Goal: Task Accomplishment & Management: Complete application form

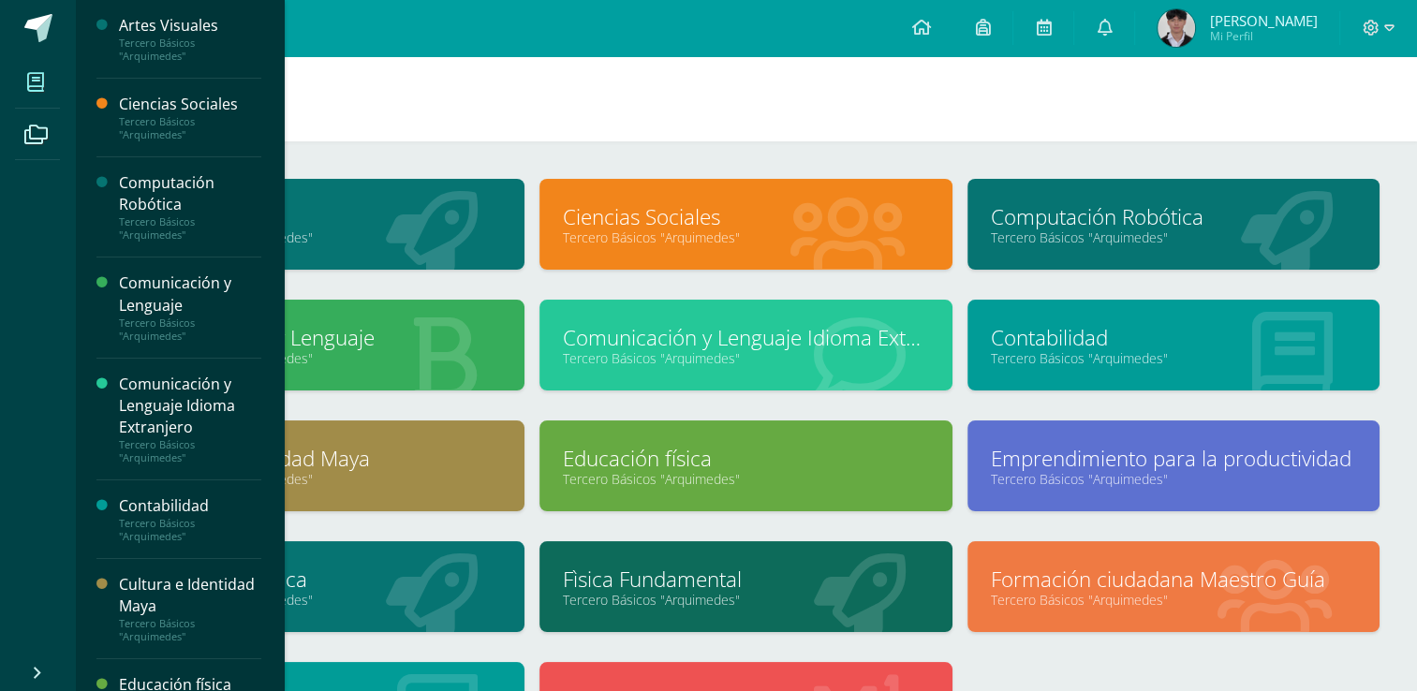
click at [1061, 233] on link "Tercero Básicos "Arquimedes"" at bounding box center [1173, 237] width 365 height 18
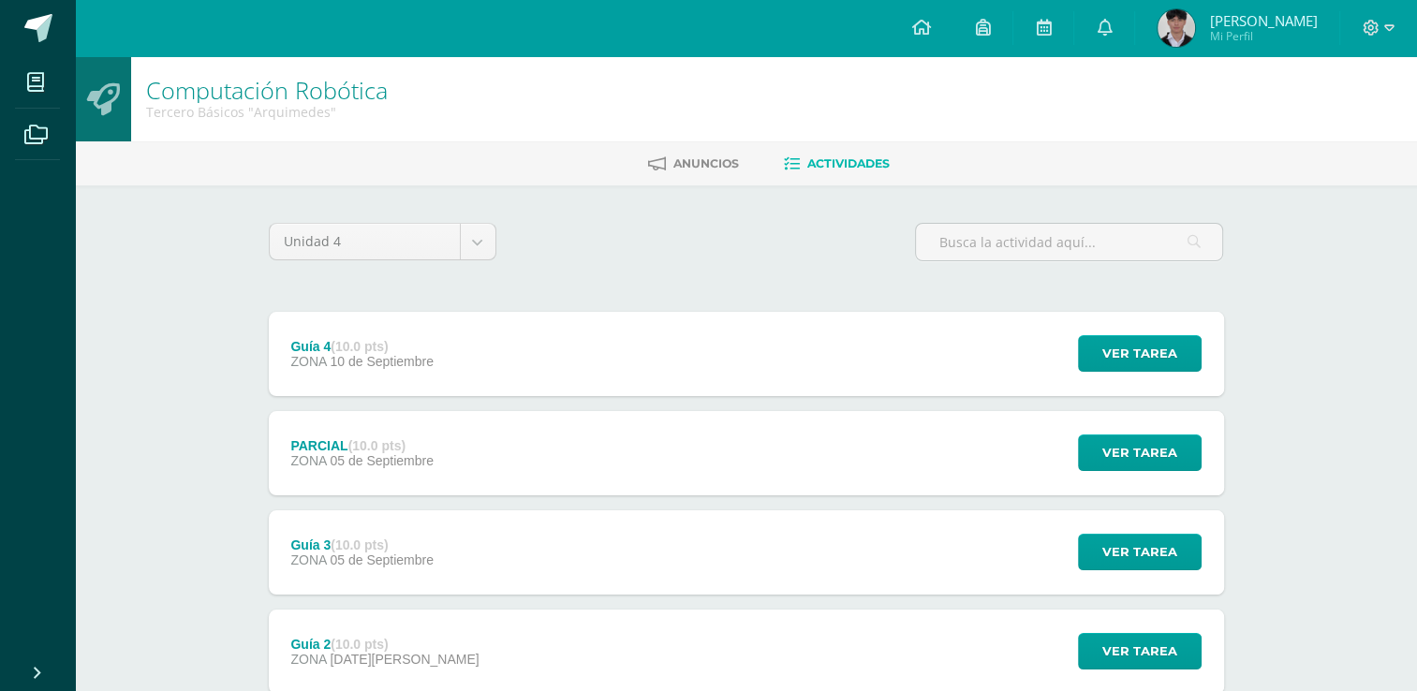
click at [756, 253] on div "Unidad 4 Unidad 1 Unidad 2 Unidad 3 Unidad 4" at bounding box center [746, 249] width 970 height 53
click at [667, 358] on div "Guía 4 (10.0 pts) ZONA 10 de Septiembre Ver tarea Guía 4 Computación Robótica C…" at bounding box center [746, 354] width 955 height 84
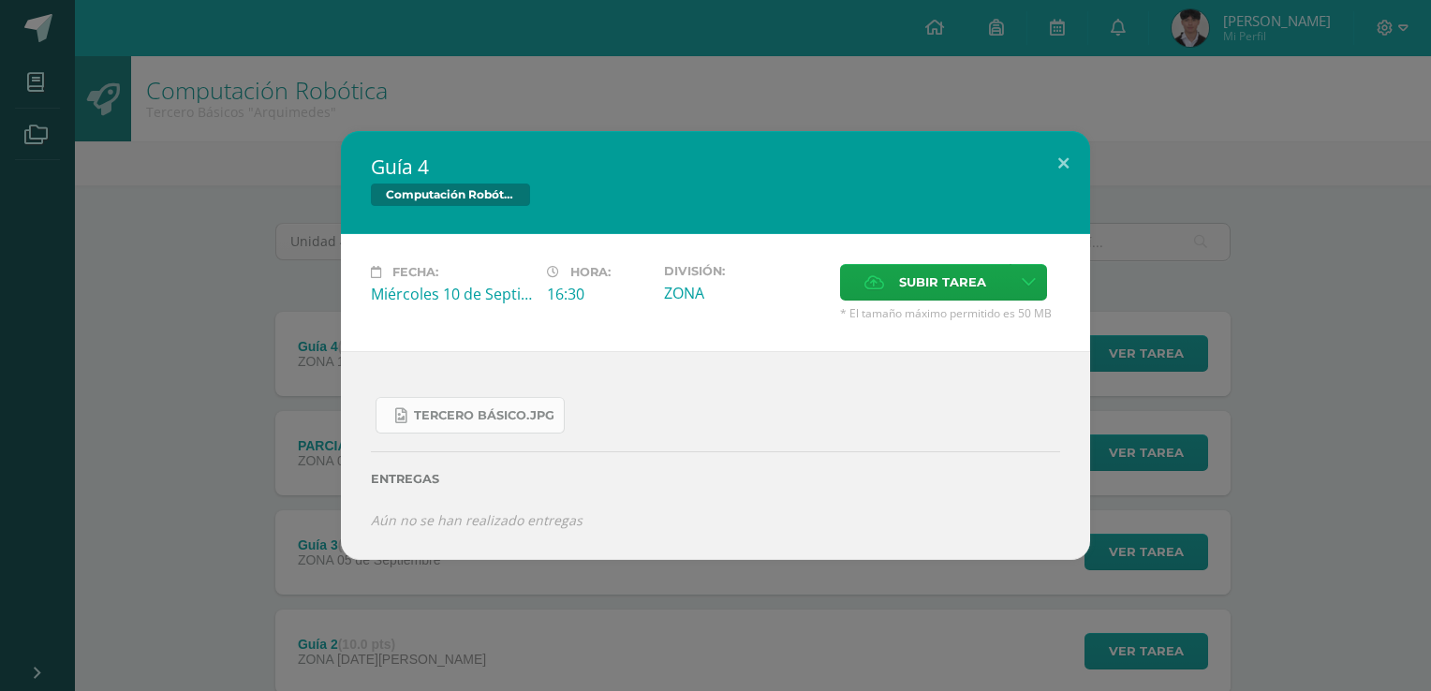
click at [506, 403] on link "Tercero Básico.jpg" at bounding box center [469, 415] width 189 height 37
click at [652, 423] on div "Tercero Básico.jpg" at bounding box center [715, 407] width 689 height 51
click at [734, 316] on div "División: ZONA" at bounding box center [744, 292] width 176 height 57
click at [888, 292] on label "Subir tarea" at bounding box center [925, 282] width 170 height 37
click at [0, 0] on input "Subir tarea" at bounding box center [0, 0] width 0 height 0
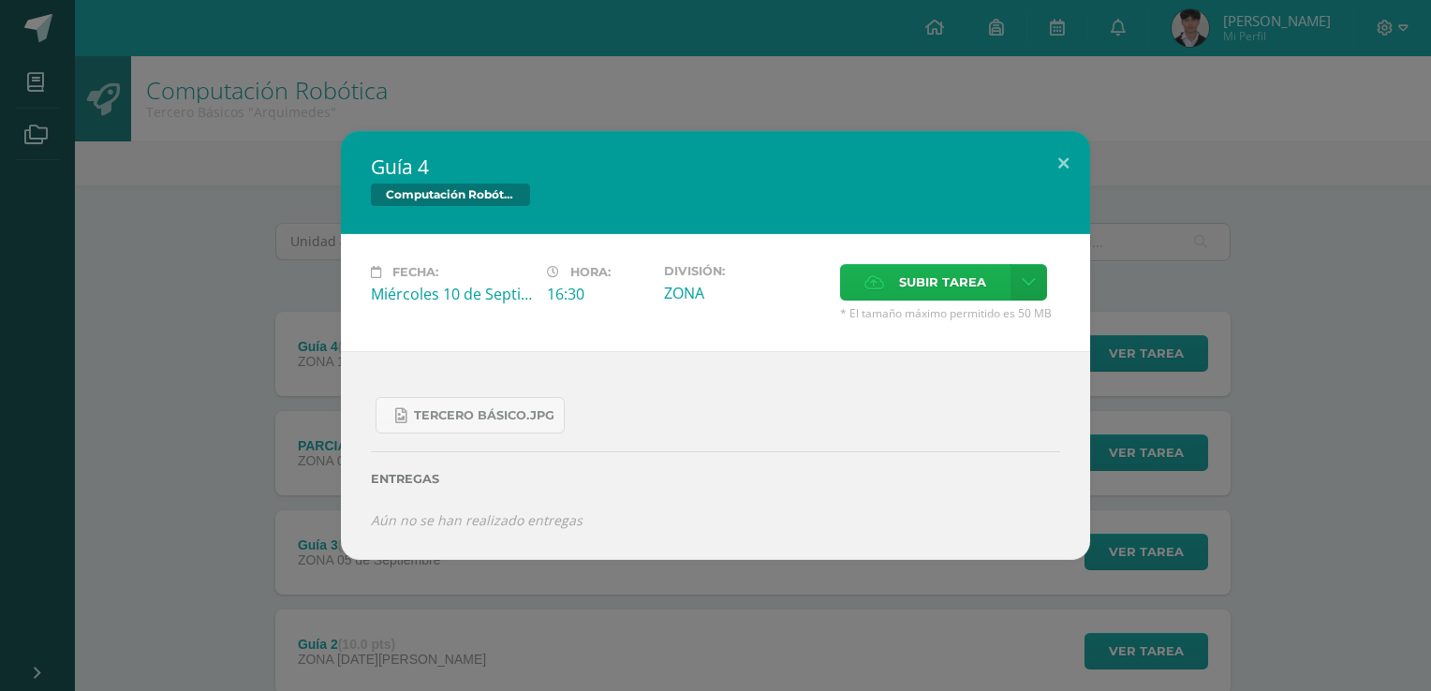
click at [917, 268] on span "Subir tarea" at bounding box center [942, 282] width 87 height 35
click at [0, 0] on input "Subir tarea" at bounding box center [0, 0] width 0 height 0
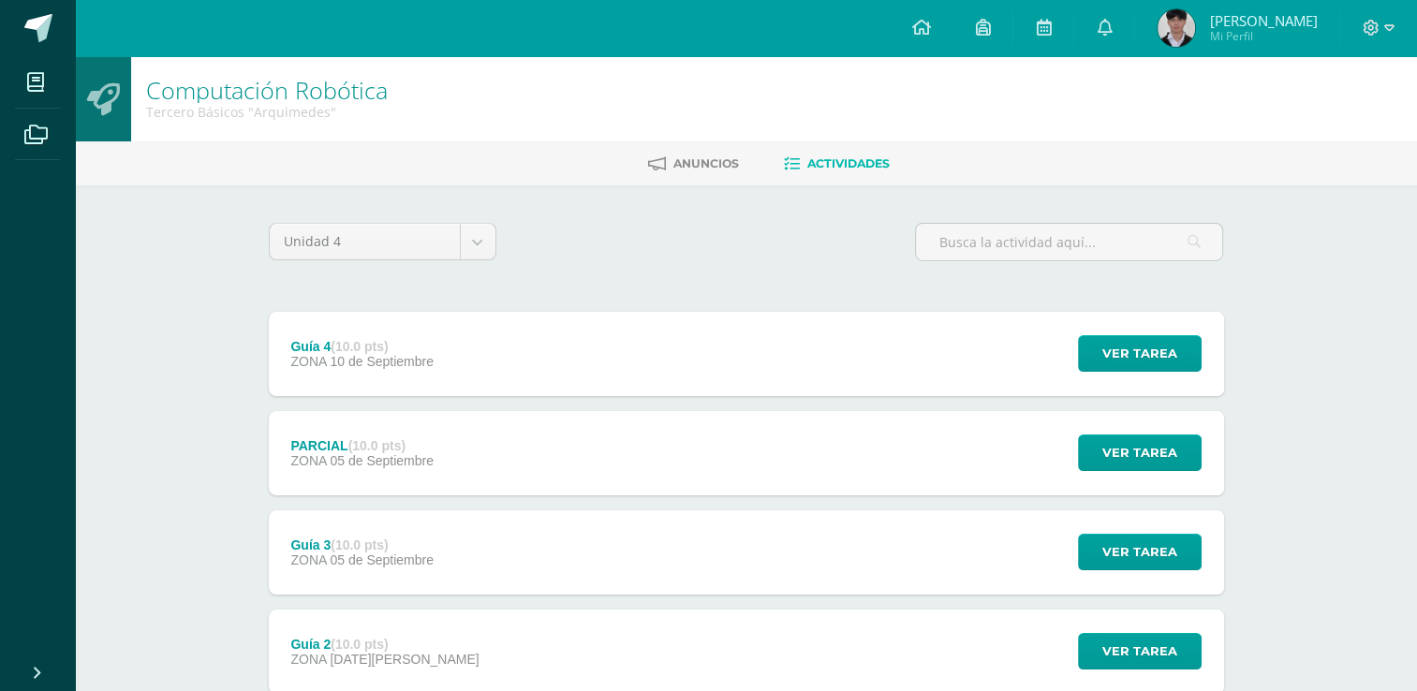
click at [386, 324] on div "Guía 4 (10.0 pts) ZONA [DATE]" at bounding box center [362, 354] width 187 height 84
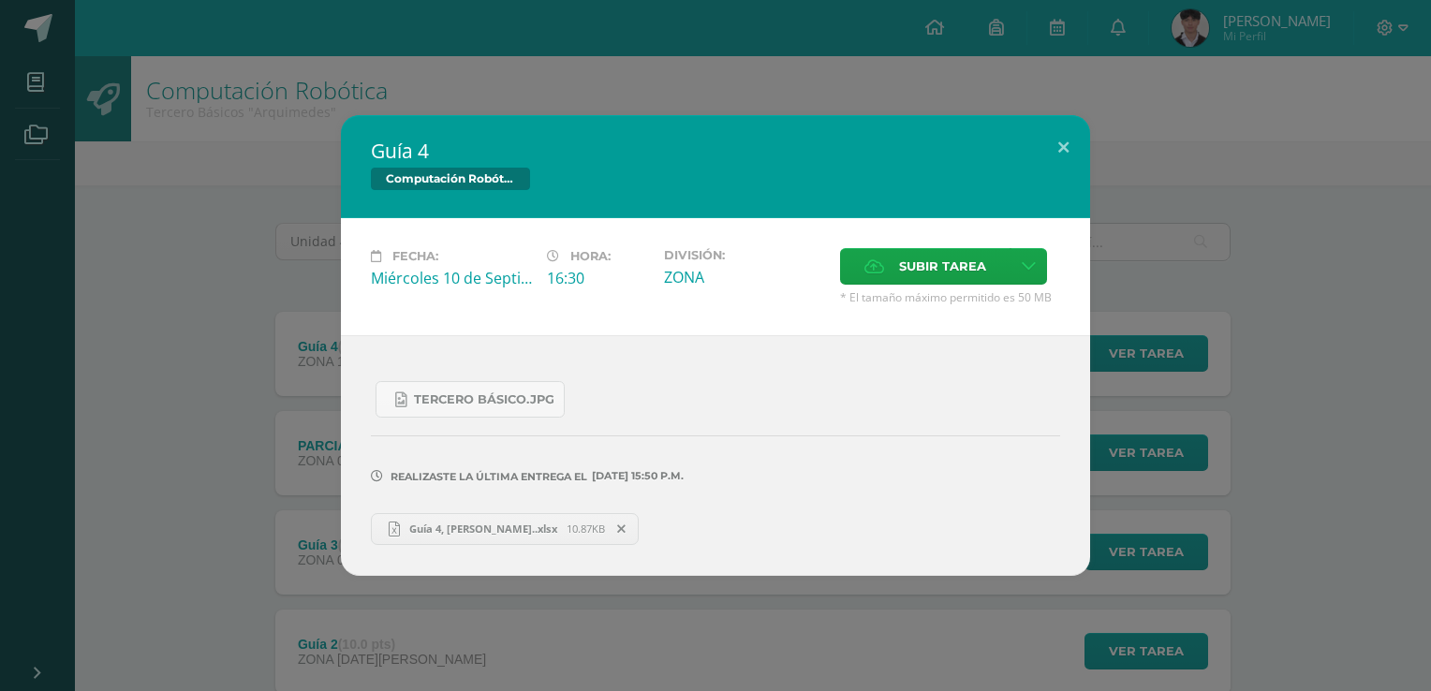
click at [464, 525] on span "Guía 4, [PERSON_NAME]..xlsx" at bounding box center [483, 528] width 167 height 14
click at [1094, 253] on div "Guía 4 Computación Robótica Fecha: [DATE] Hora: 16:30 División: Subir tarea" at bounding box center [715, 345] width 1416 height 460
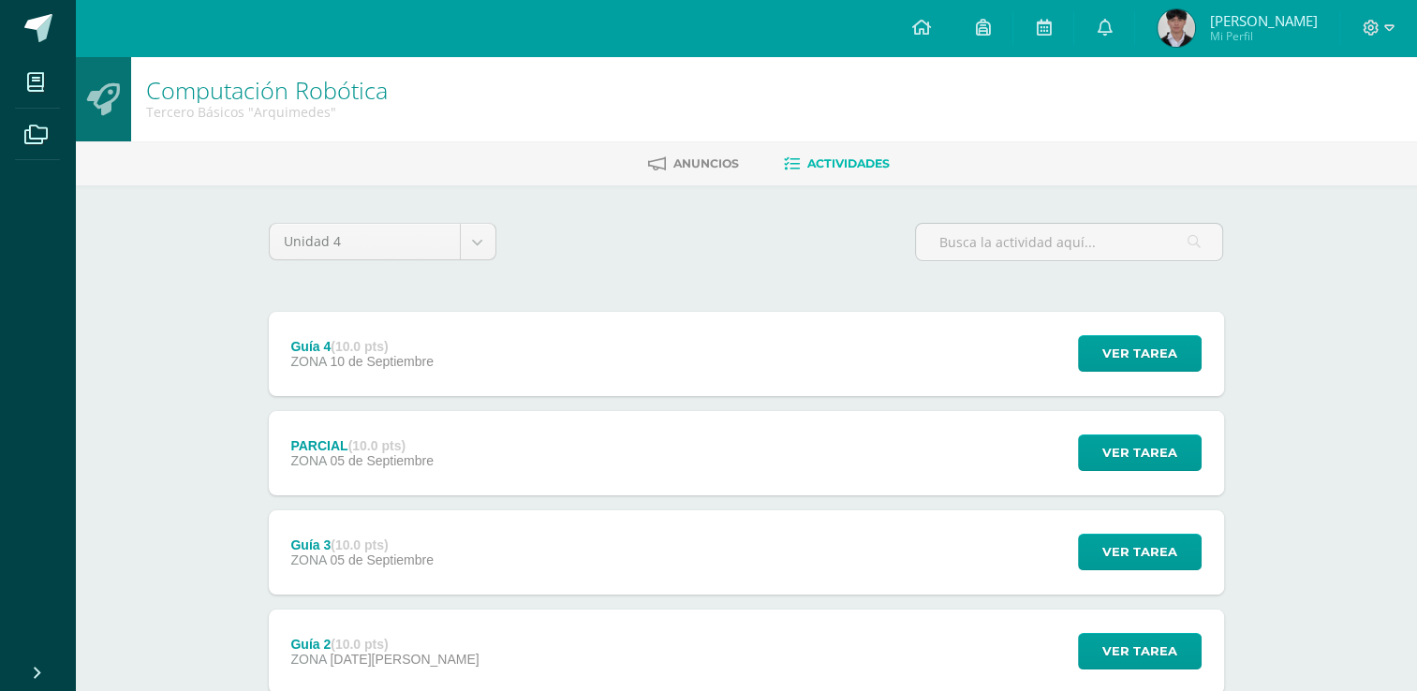
click at [1183, 20] on img at bounding box center [1175, 27] width 37 height 37
